Goal: Task Accomplishment & Management: Manage account settings

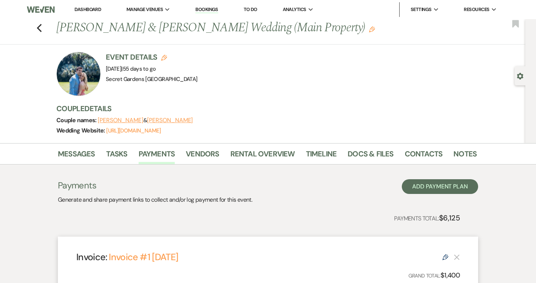
click at [85, 9] on link "Dashboard" at bounding box center [87, 9] width 27 height 6
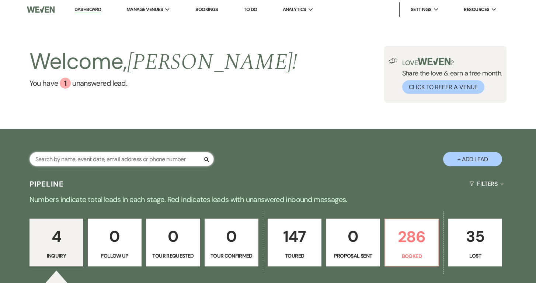
click at [191, 161] on input "text" at bounding box center [121, 159] width 184 height 14
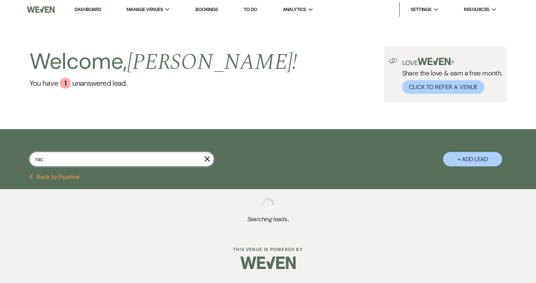
type input "rach"
select select "5"
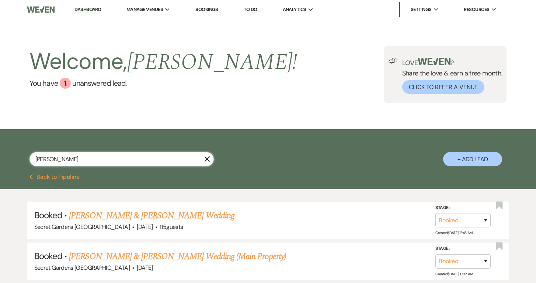
type input "[PERSON_NAME]"
drag, startPoint x: 191, startPoint y: 161, endPoint x: 265, endPoint y: 218, distance: 93.2
click at [265, 218] on h5 "Booked · [PERSON_NAME] & [PERSON_NAME] Wedding" at bounding box center [267, 215] width 467 height 13
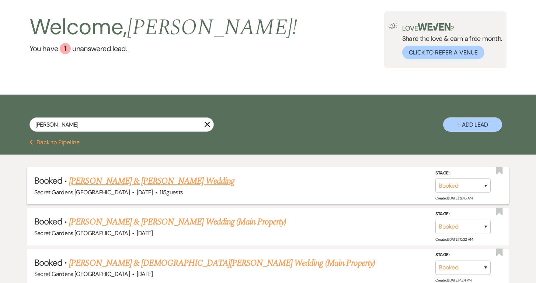
scroll to position [61, 0]
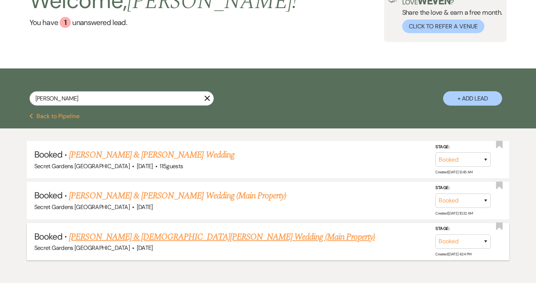
click at [98, 234] on link "[PERSON_NAME] & [DEMOGRAPHIC_DATA][PERSON_NAME] Wedding (Main Property)" at bounding box center [222, 237] width 306 height 13
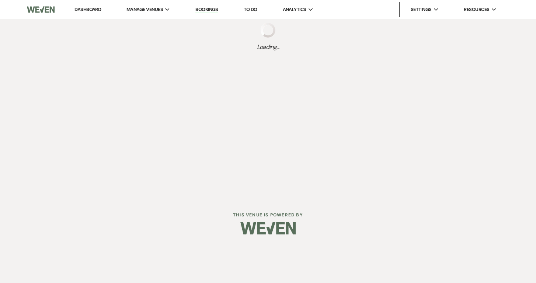
click at [98, 234] on div "Dashboard Manage Venues Expand Secret Gardens Miami Bookings To Do Analytics Ex…" at bounding box center [268, 123] width 536 height 246
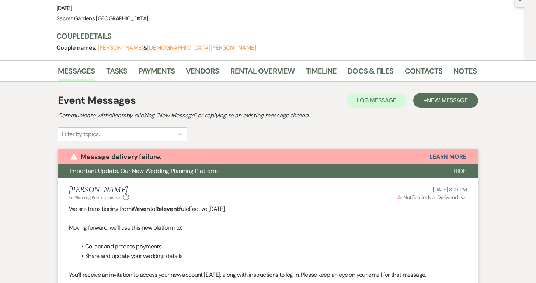
scroll to position [77, 0]
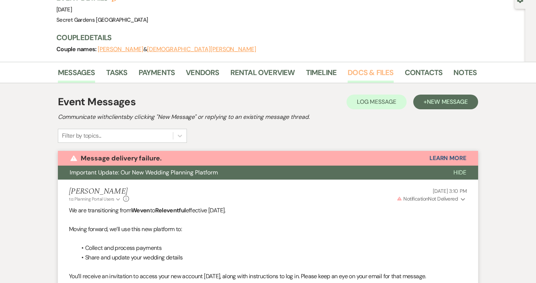
click at [364, 67] on link "Docs & Files" at bounding box center [370, 75] width 46 height 16
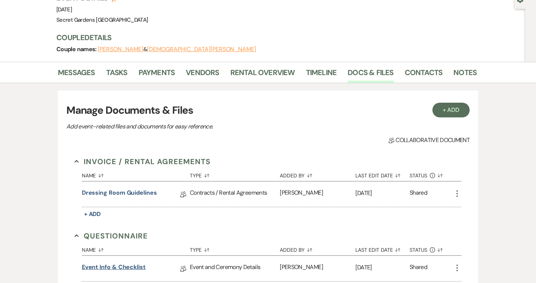
click at [101, 263] on link "Event Info & Checklist" at bounding box center [114, 268] width 64 height 11
